Goal: Communication & Community: Connect with others

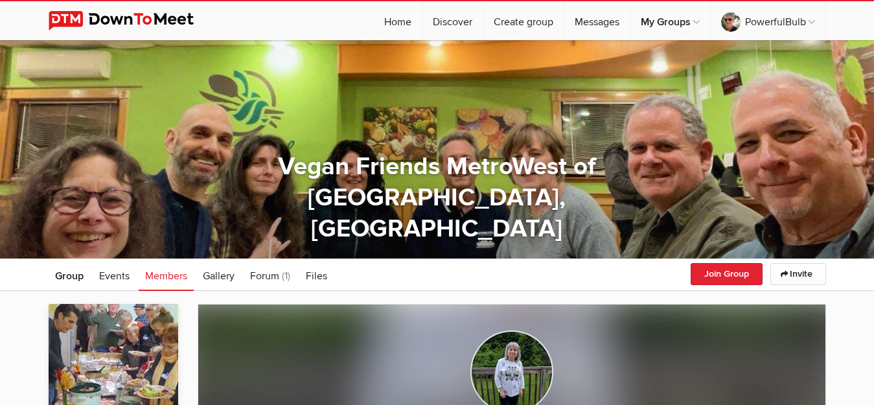
scroll to position [197, 0]
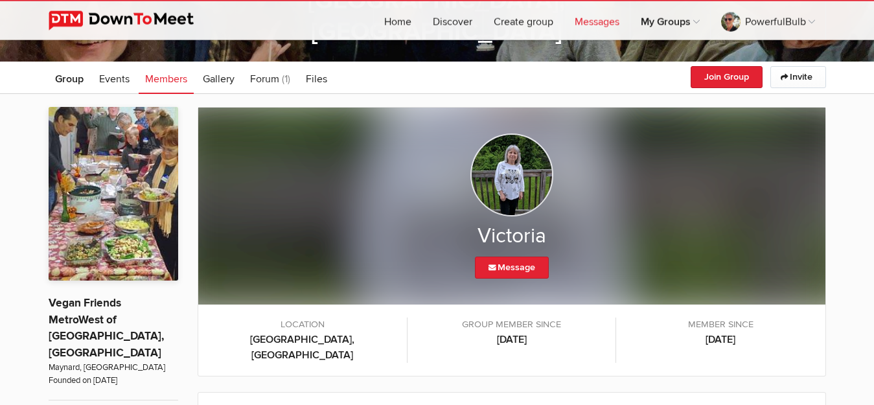
click at [598, 20] on link "Messages" at bounding box center [596, 20] width 65 height 39
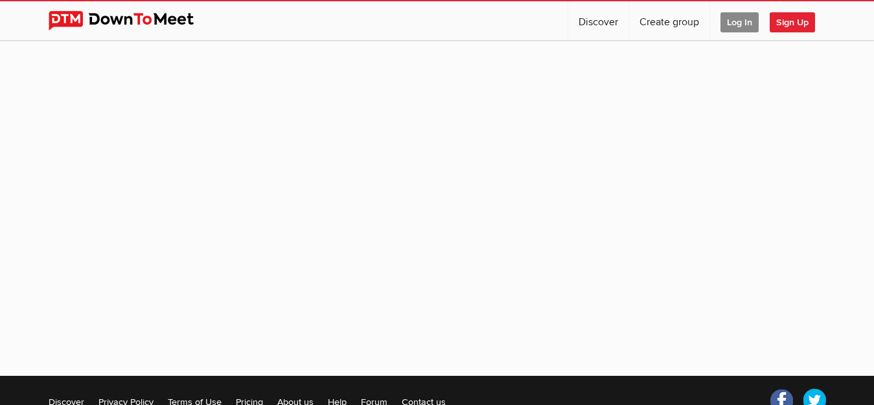
scroll to position [42, 0]
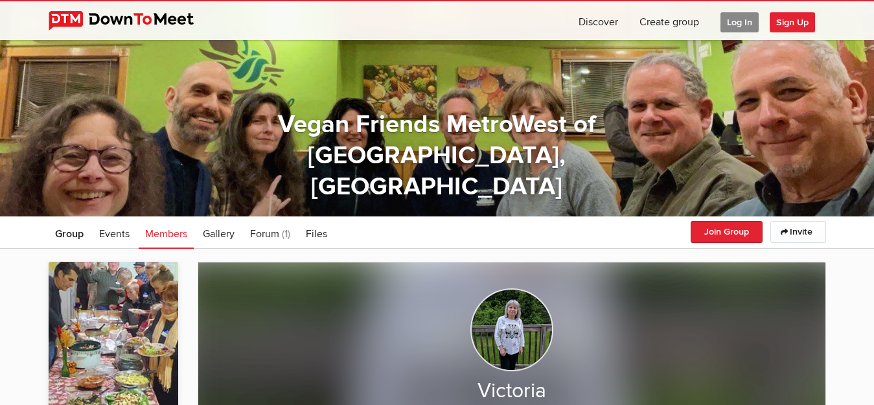
click at [737, 25] on span "Log In" at bounding box center [740, 22] width 38 height 20
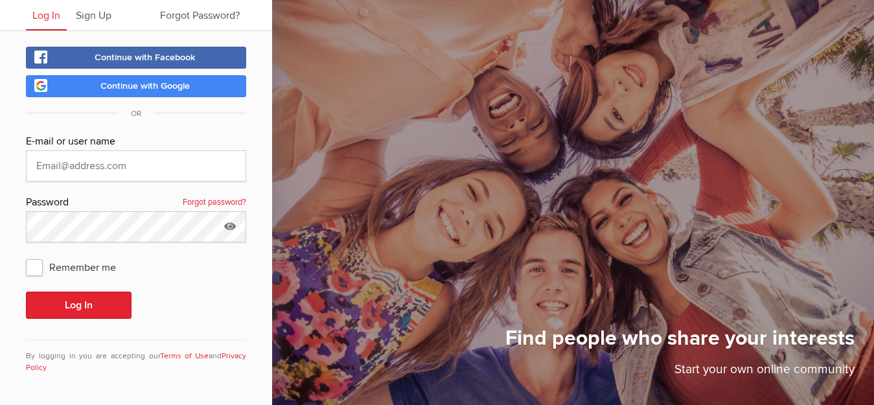
click at [156, 88] on span "Continue with Google" at bounding box center [144, 85] width 89 height 11
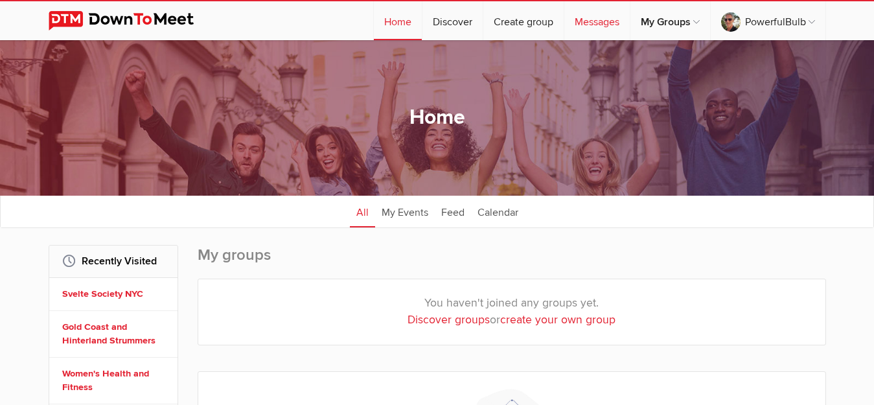
click at [589, 17] on link "Messages" at bounding box center [596, 20] width 65 height 39
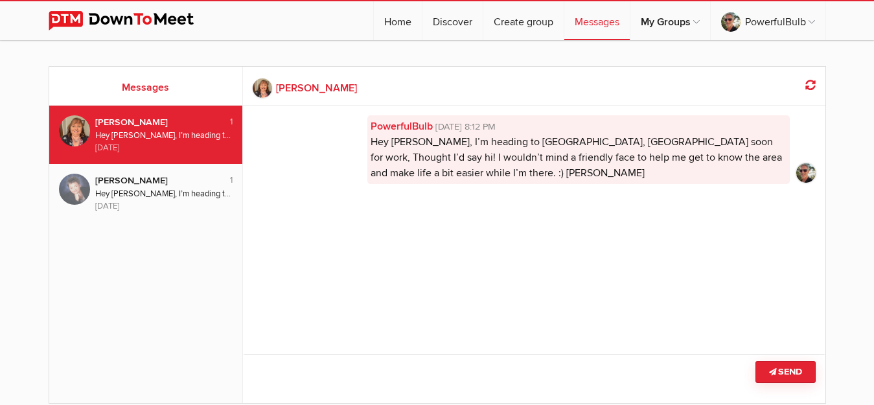
click at [85, 244] on div "1 Lisa Brough Hey Lisa, I’m heading to Seagoville, TX soon for work, Thought I’…" at bounding box center [146, 254] width 194 height 297
click at [141, 192] on div "Hey Sandi, I’m heading to Victoria, Australia soon for work. Thought I’d say hi…" at bounding box center [164, 194] width 138 height 12
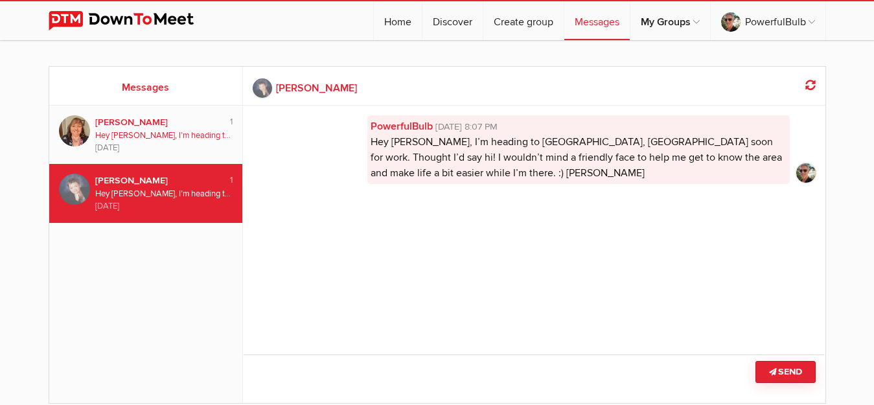
click at [165, 147] on div "4 days ago" at bounding box center [164, 148] width 138 height 12
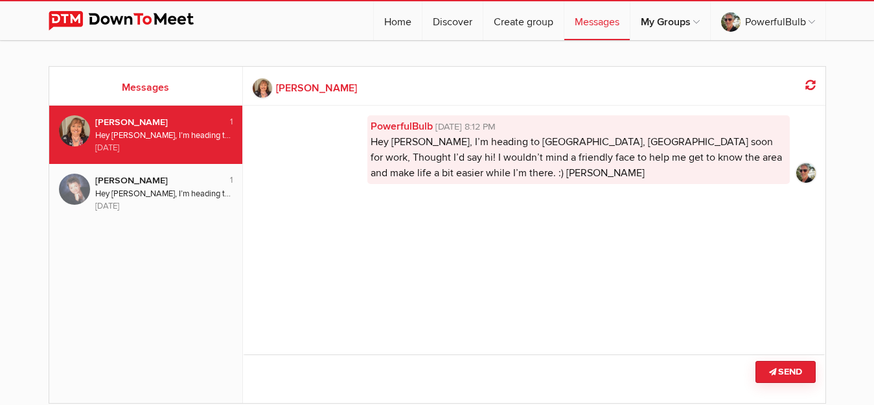
click at [299, 89] on b "Lisa Brough" at bounding box center [316, 88] width 81 height 16
